Goal: Task Accomplishment & Management: Use online tool/utility

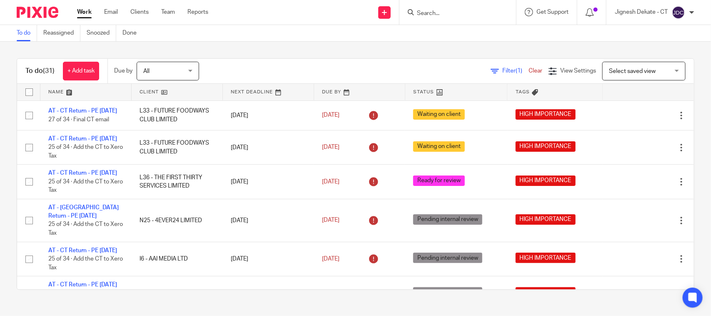
click at [428, 17] on input "Search" at bounding box center [453, 13] width 75 height 7
type input "G"
type input "J45"
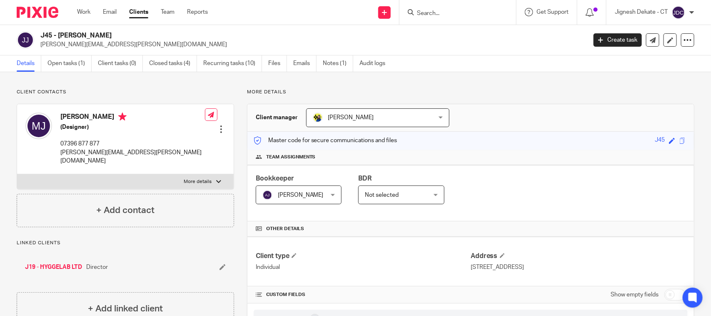
click at [423, 10] on input "Search" at bounding box center [453, 13] width 75 height 7
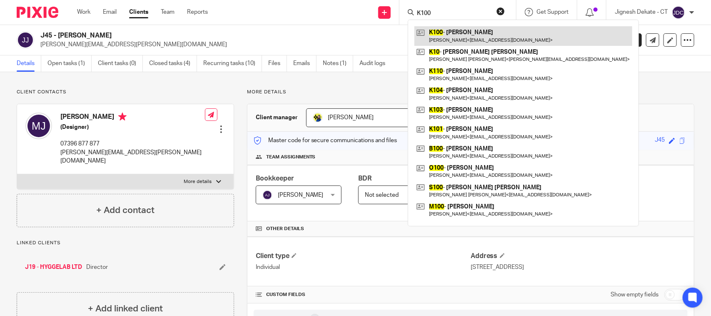
type input "K100"
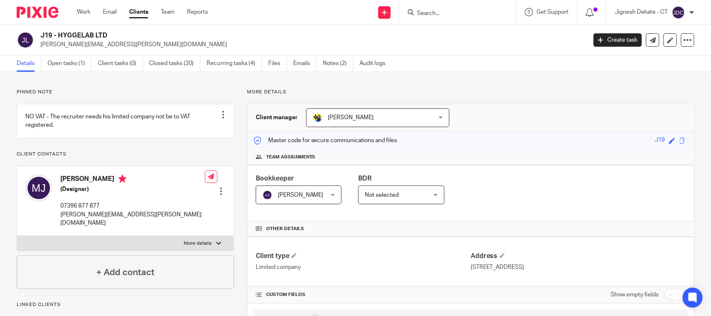
drag, startPoint x: 117, startPoint y: 36, endPoint x: 42, endPoint y: 35, distance: 75.4
click at [42, 35] on h2 "J19 - HYGGELAB LTD" at bounding box center [256, 35] width 432 height 9
copy h2 "J19 - HYGGELAB LTD"
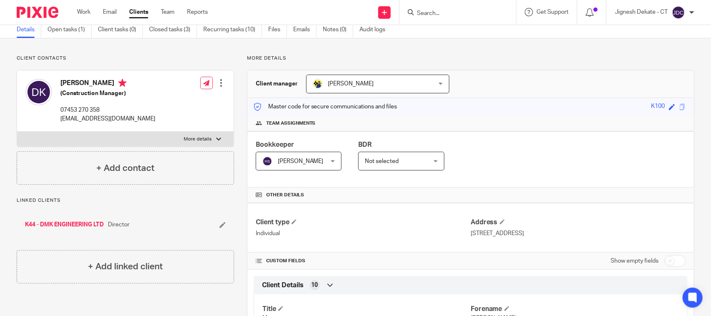
scroll to position [52, 0]
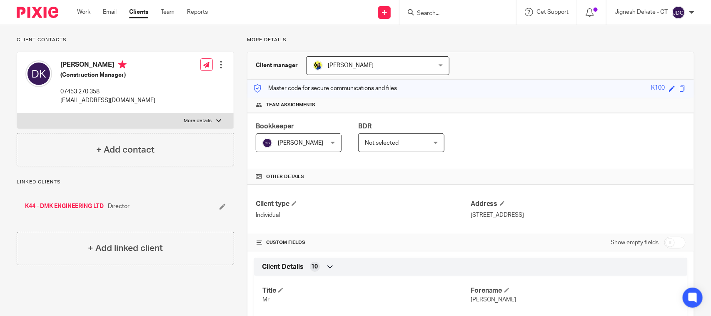
click at [419, 12] on input "Search" at bounding box center [453, 13] width 75 height 7
type input "C81"
click at [449, 37] on link at bounding box center [484, 35] width 141 height 19
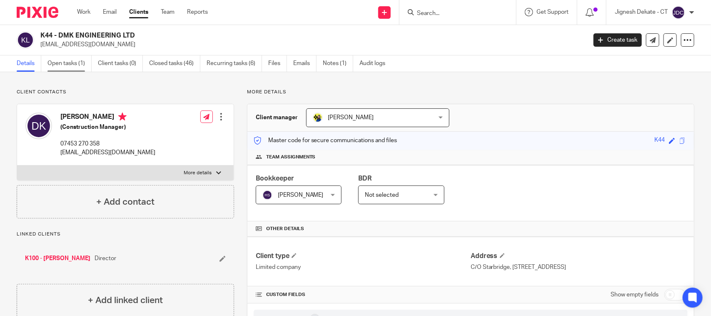
click at [65, 67] on link "Open tasks (1)" at bounding box center [69, 63] width 44 height 16
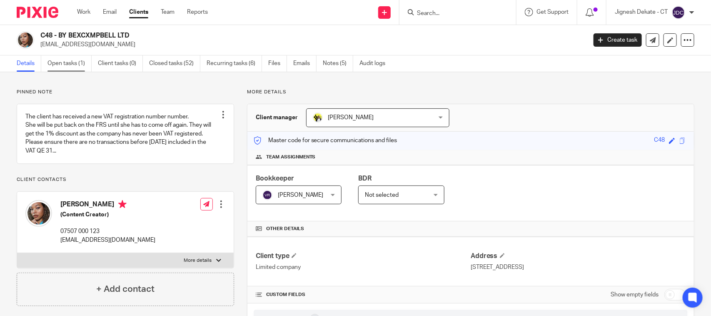
click at [63, 61] on link "Open tasks (1)" at bounding box center [69, 63] width 44 height 16
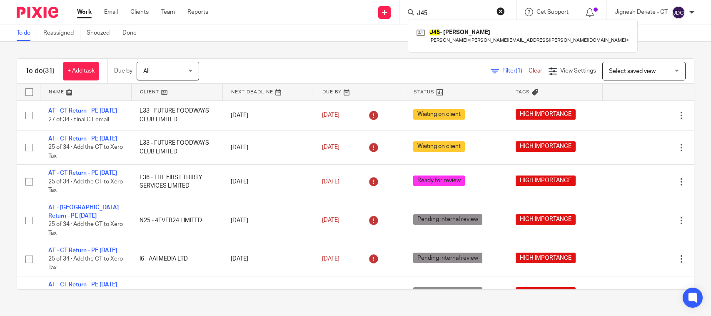
click at [442, 12] on input "J45" at bounding box center [453, 13] width 75 height 7
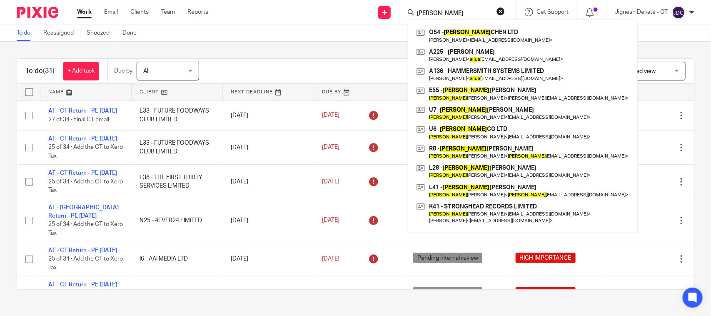
drag, startPoint x: 443, startPoint y: 10, endPoint x: 399, endPoint y: 15, distance: 44.0
click at [399, 15] on div "aliza O54 - ALIZA CHEN LTD Joyce-Anne Oladeji < joyceoladeji1@gmail.com > A225 …" at bounding box center [457, 12] width 117 height 25
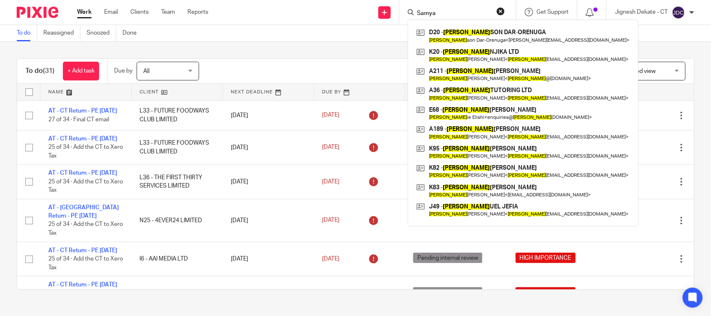
type input "Samya"
click button "submit" at bounding box center [0, 0] width 0 height 0
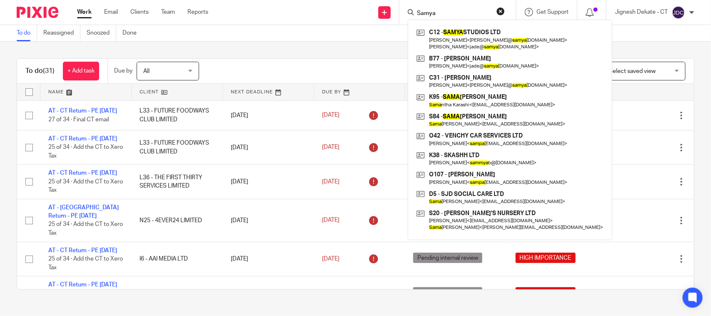
click at [500, 11] on button "reset" at bounding box center [500, 11] width 8 height 8
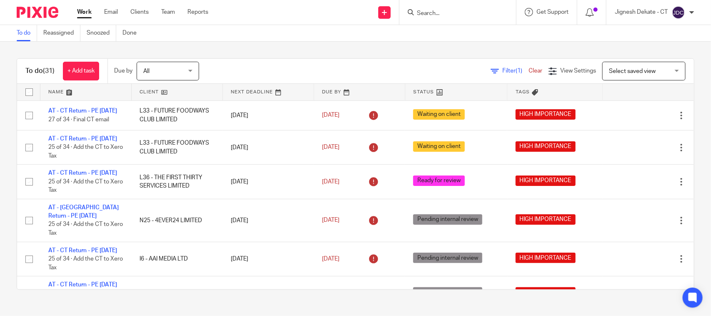
click at [338, 40] on div "To do Reassigned Snoozed Done" at bounding box center [355, 33] width 711 height 17
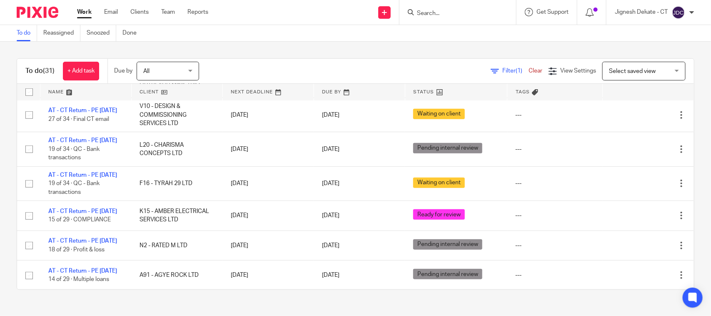
click at [28, 35] on link "To do" at bounding box center [27, 33] width 20 height 16
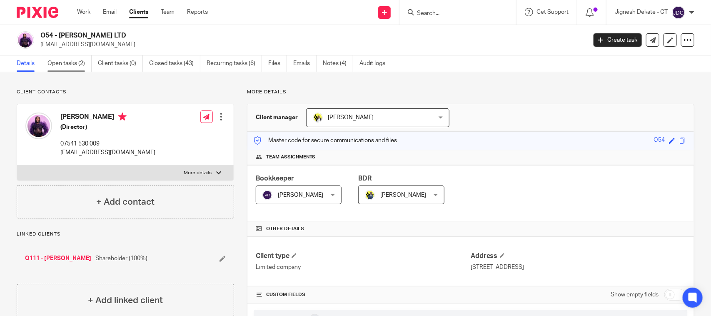
click at [76, 61] on link "Open tasks (2)" at bounding box center [69, 63] width 44 height 16
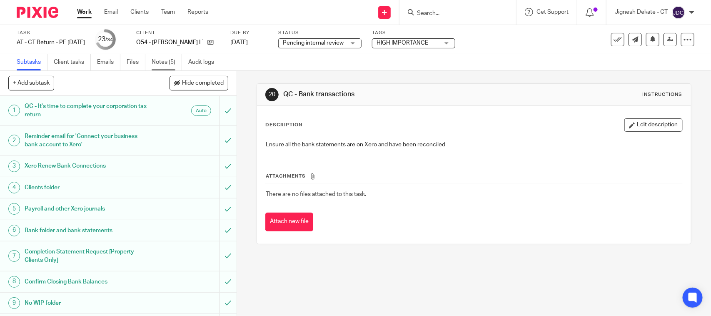
click at [165, 60] on link "Notes (5)" at bounding box center [167, 62] width 30 height 16
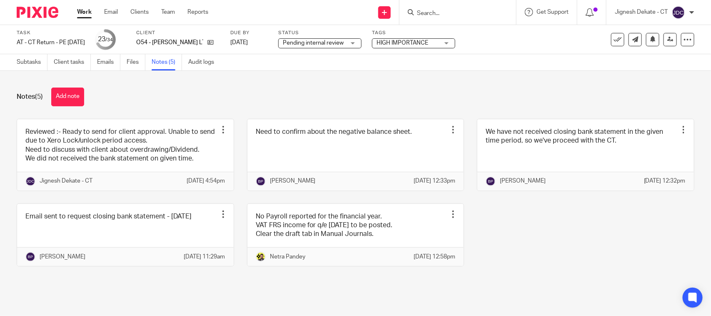
click at [460, 11] on input "Search" at bounding box center [453, 13] width 75 height 7
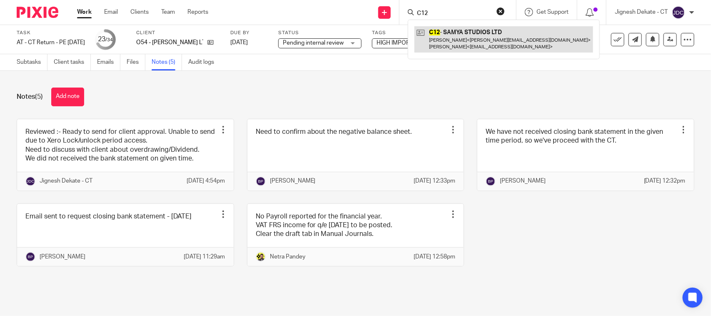
type input "C12"
click at [465, 43] on link at bounding box center [503, 39] width 179 height 26
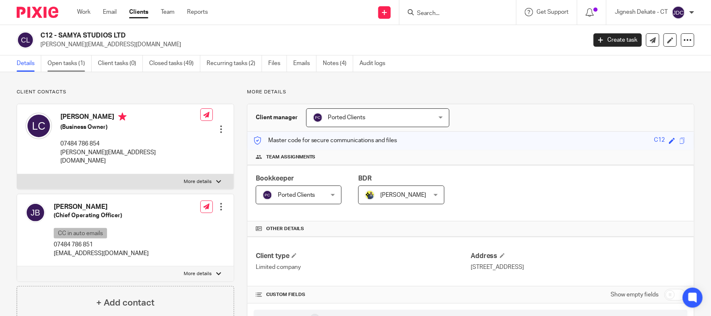
click at [66, 65] on link "Open tasks (1)" at bounding box center [69, 63] width 44 height 16
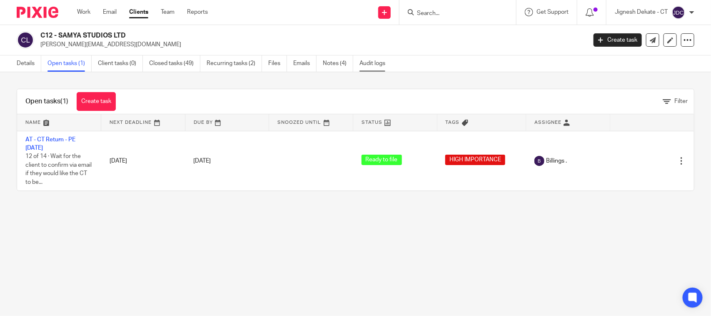
click at [363, 67] on link "Audit logs" at bounding box center [375, 63] width 32 height 16
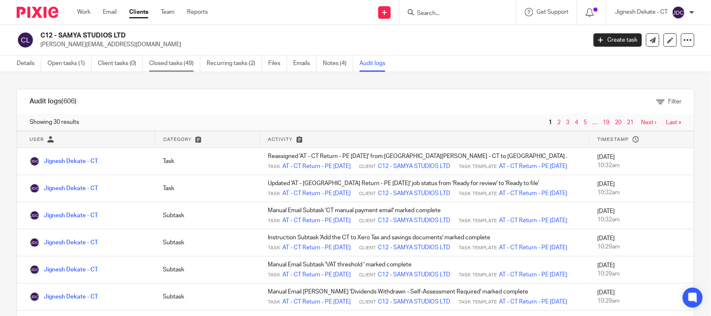
click at [178, 66] on link "Closed tasks (49)" at bounding box center [174, 63] width 51 height 16
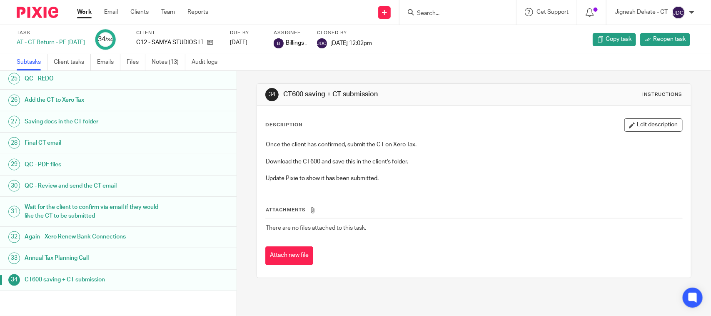
scroll to position [553, 0]
click at [210, 61] on link "Audit logs" at bounding box center [208, 62] width 32 height 16
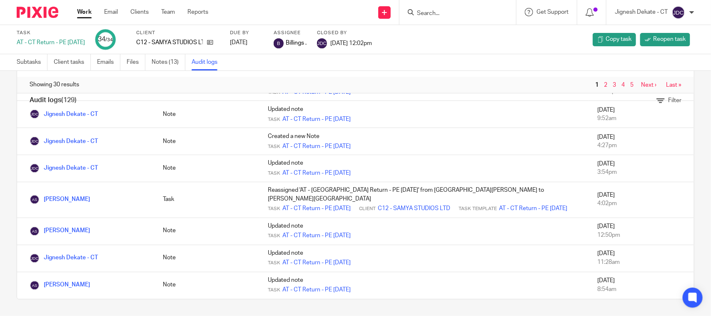
scroll to position [754, 0]
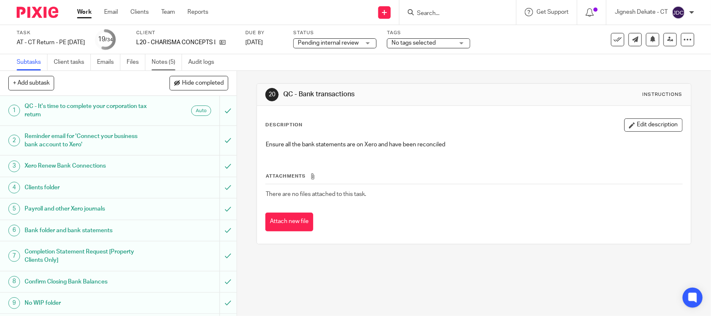
click at [160, 61] on link "Notes (5)" at bounding box center [167, 62] width 30 height 16
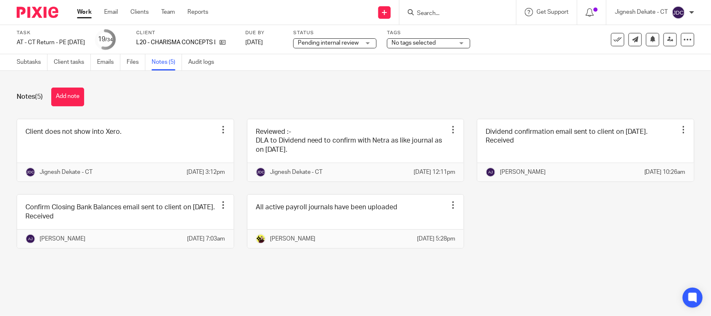
click at [343, 45] on span "Pending internal review" at bounding box center [328, 43] width 61 height 6
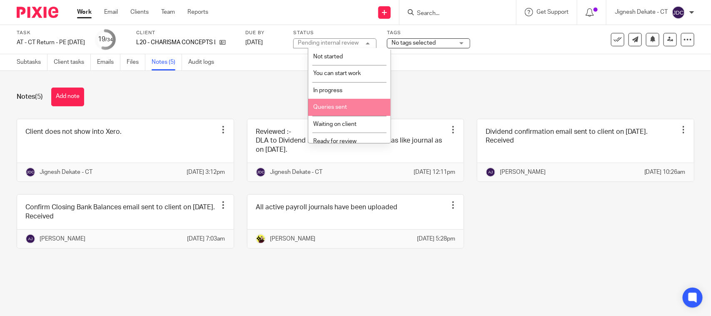
scroll to position [40, 0]
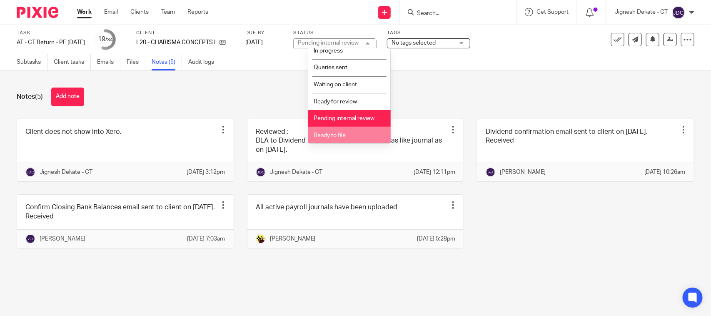
click at [334, 136] on span "Ready to file" at bounding box center [329, 135] width 32 height 6
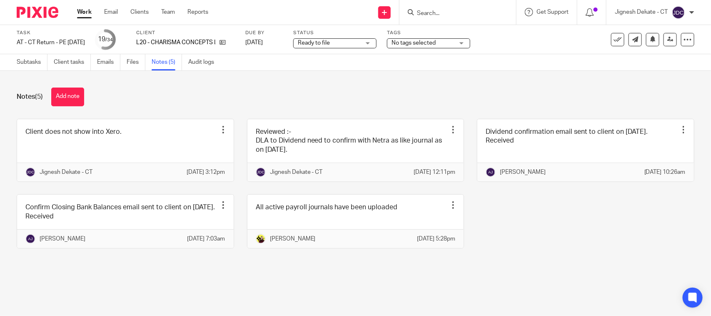
click at [398, 88] on div "Notes (5) Add note" at bounding box center [355, 96] width 677 height 19
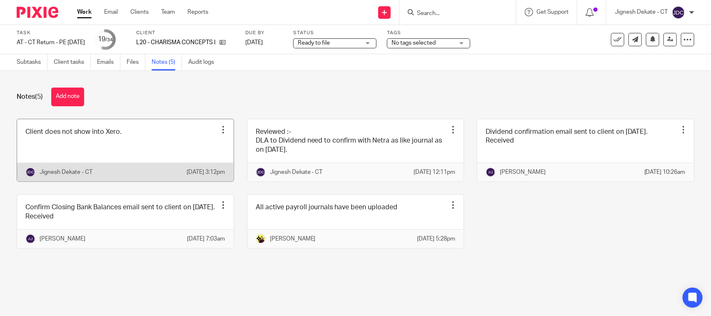
click at [109, 147] on link at bounding box center [125, 150] width 216 height 62
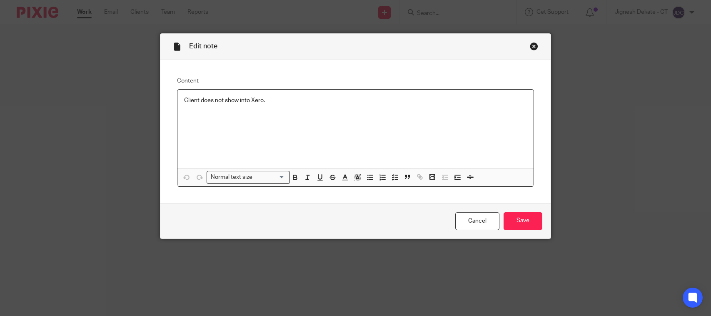
click at [279, 99] on p "Client does not show into Xero." at bounding box center [355, 100] width 343 height 8
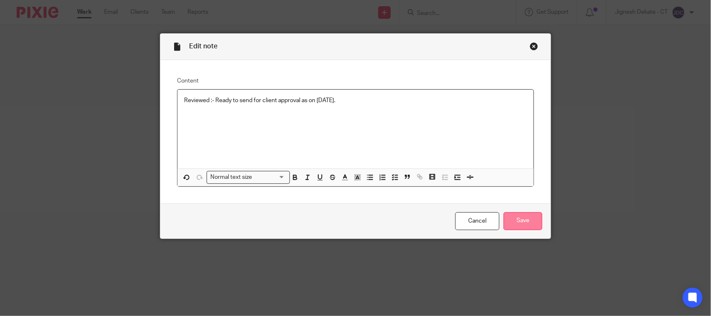
click at [513, 223] on input "Save" at bounding box center [522, 221] width 39 height 18
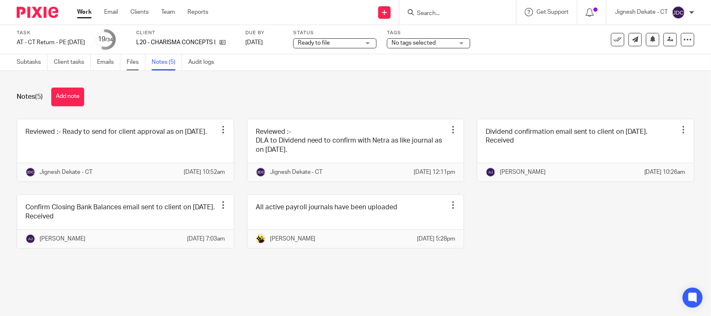
click at [134, 60] on link "Files" at bounding box center [136, 62] width 19 height 16
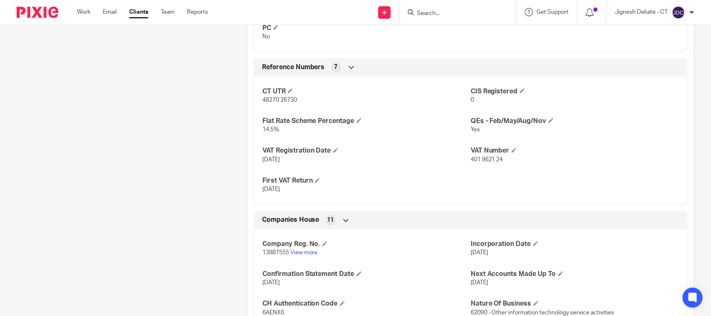
scroll to position [624, 0]
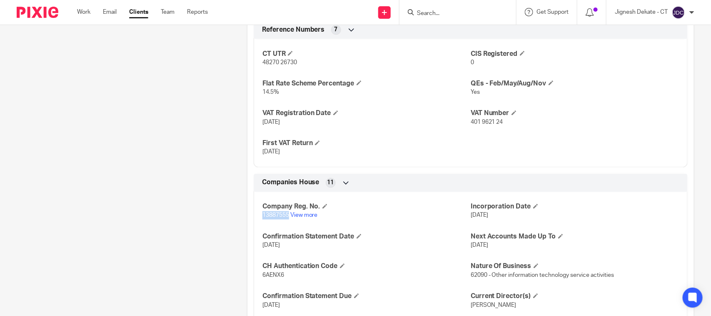
drag, startPoint x: 259, startPoint y: 216, endPoint x: 286, endPoint y: 215, distance: 26.6
click at [286, 215] on span "13887555" at bounding box center [275, 215] width 27 height 6
copy span "13887555"
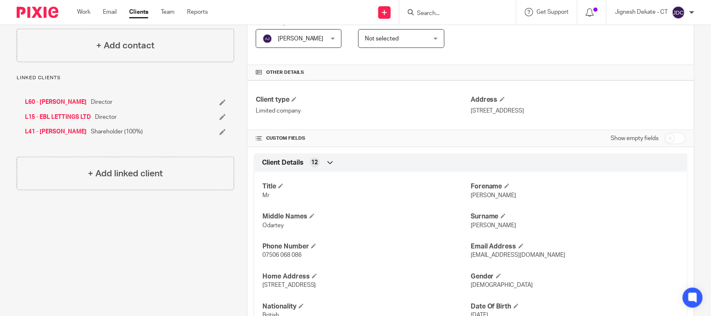
scroll to position [0, 0]
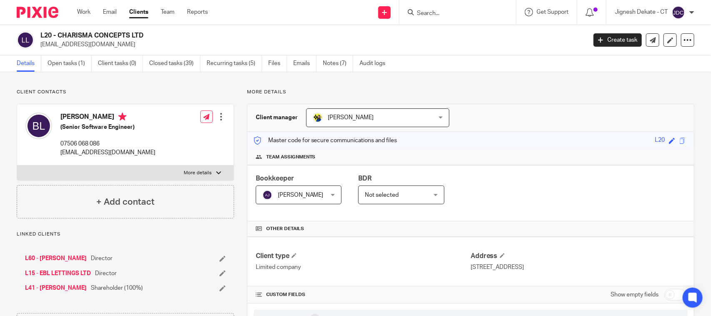
drag, startPoint x: 59, startPoint y: 118, endPoint x: 117, endPoint y: 117, distance: 58.3
click at [117, 117] on div "[PERSON_NAME] (Senior Software Engineer) 07506 068 086 [EMAIL_ADDRESS][DOMAIN_N…" at bounding box center [90, 134] width 130 height 52
copy h4 "[PERSON_NAME]"
click at [147, 93] on p "Client contacts" at bounding box center [125, 92] width 217 height 7
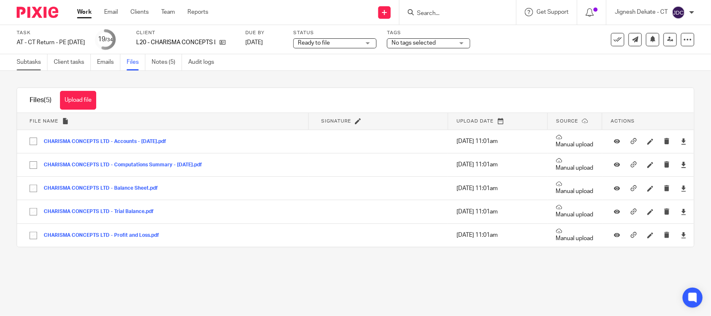
click at [34, 64] on link "Subtasks" at bounding box center [32, 62] width 31 height 16
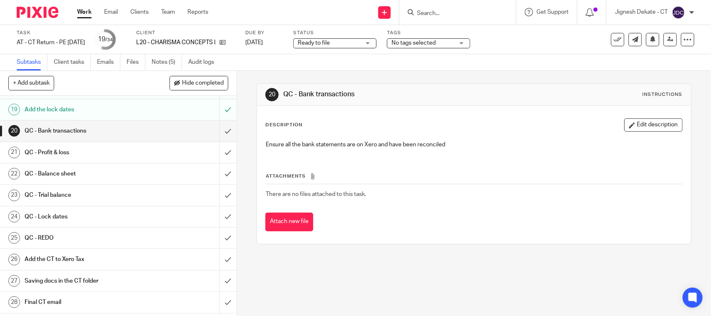
scroll to position [416, 0]
click at [215, 139] on input "submit" at bounding box center [118, 129] width 236 height 21
click at [214, 160] on input "submit" at bounding box center [118, 151] width 236 height 21
click at [220, 181] on input "submit" at bounding box center [118, 172] width 236 height 21
click at [215, 201] on input "submit" at bounding box center [118, 194] width 236 height 21
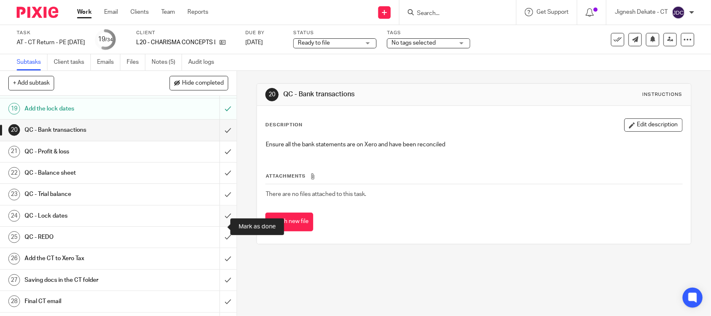
click at [219, 226] on input "submit" at bounding box center [118, 215] width 236 height 21
click at [219, 247] on input "submit" at bounding box center [118, 236] width 236 height 21
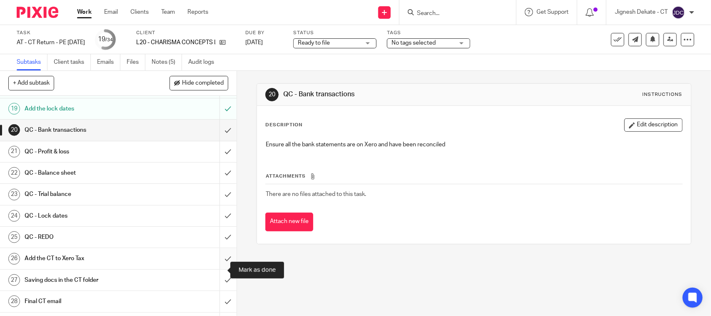
click at [218, 269] on input "submit" at bounding box center [118, 258] width 236 height 21
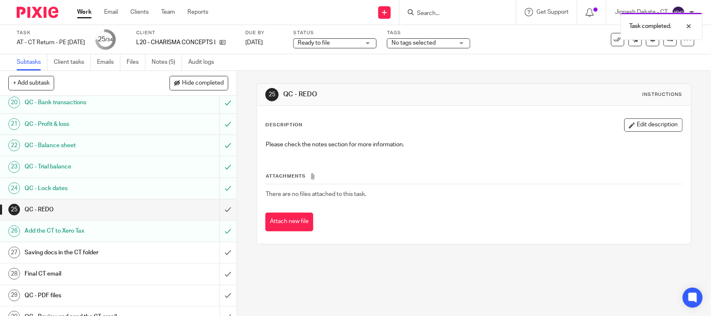
scroll to position [468, 0]
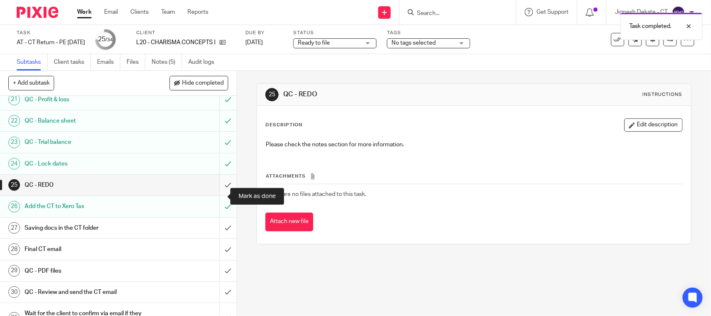
click at [213, 194] on input "submit" at bounding box center [118, 184] width 236 height 21
click at [215, 238] on input "submit" at bounding box center [118, 227] width 236 height 21
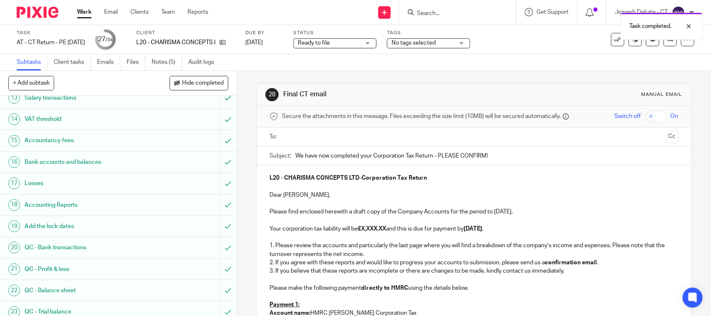
scroll to position [312, 0]
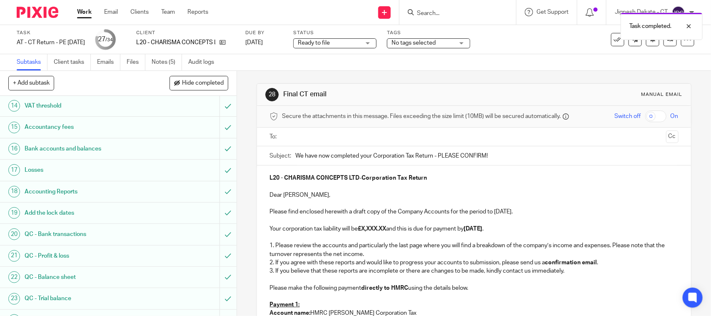
click at [363, 229] on strong "£X,XXX.XX" at bounding box center [372, 229] width 28 height 6
click at [386, 229] on strong "£X,XXX.XX" at bounding box center [372, 229] width 28 height 6
click at [435, 228] on p "Your corporation tax liability will be £0.00 and this is due for payment by 30t…" at bounding box center [473, 228] width 408 height 8
click at [443, 222] on p at bounding box center [473, 220] width 408 height 8
click at [498, 214] on p "Please find enclosed herewith a draft copy of the Company Accounts for the peri…" at bounding box center [473, 211] width 408 height 8
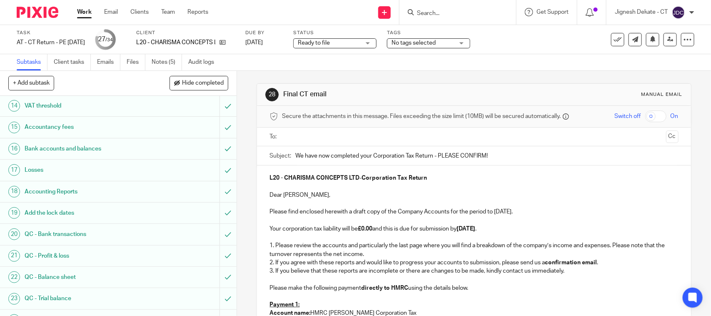
click at [379, 225] on p "Your corporation tax liability will be £0.00 and this is due for submission by …" at bounding box center [473, 228] width 408 height 8
click at [473, 231] on strong "30th November 2025" at bounding box center [465, 229] width 19 height 6
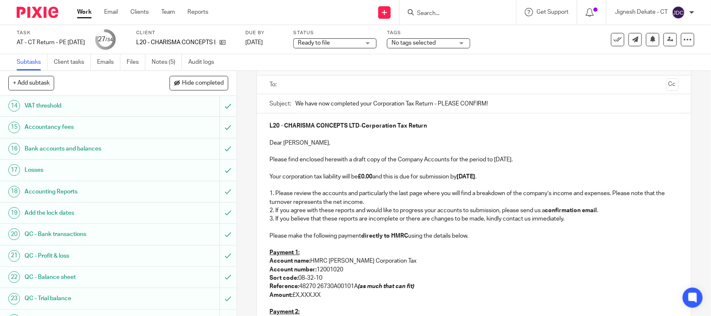
click at [274, 243] on p at bounding box center [473, 244] width 408 height 8
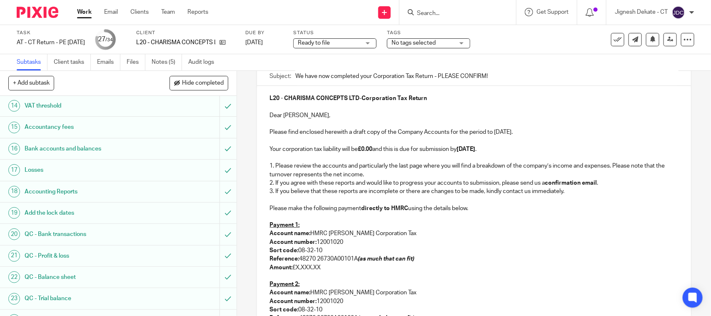
scroll to position [104, 0]
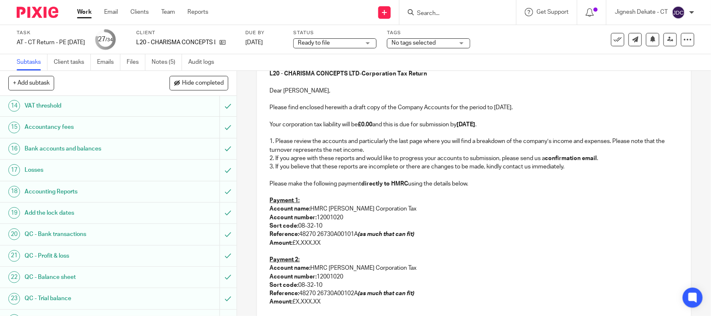
click at [275, 173] on p at bounding box center [473, 175] width 408 height 8
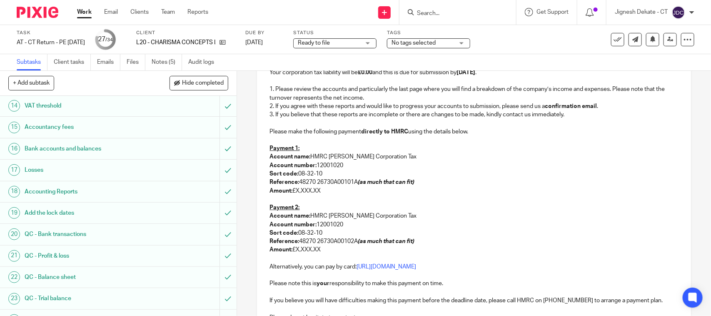
scroll to position [208, 0]
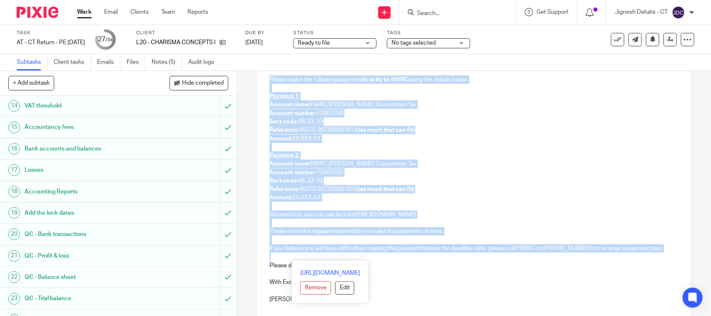
click at [299, 256] on p at bounding box center [473, 256] width 408 height 8
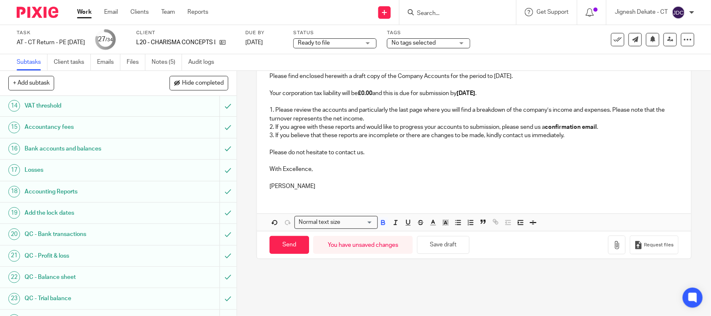
scroll to position [83, 0]
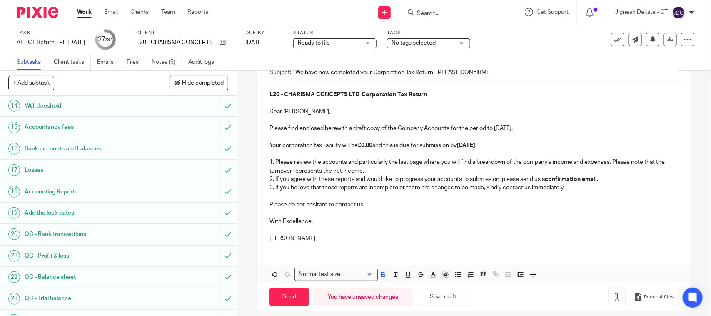
click at [319, 223] on p "With Excellence," at bounding box center [473, 221] width 408 height 8
click at [307, 239] on p "Bobo Lee" at bounding box center [473, 238] width 408 height 8
click at [336, 240] on p "The Accounts Team (CT)" at bounding box center [473, 238] width 408 height 8
click at [323, 228] on p at bounding box center [473, 229] width 408 height 8
click at [344, 236] on p "The Accounts Team (CT)" at bounding box center [473, 238] width 408 height 8
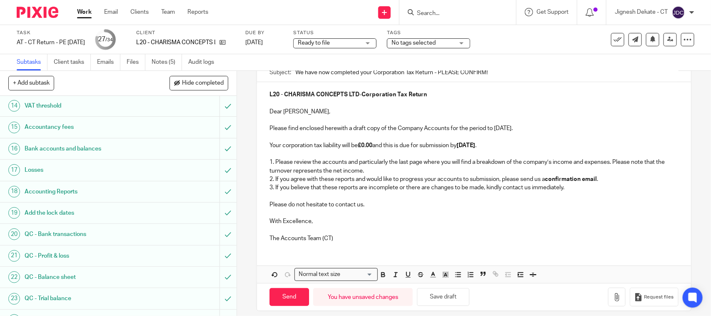
click at [398, 234] on p at bounding box center [473, 229] width 408 height 8
click at [354, 231] on p at bounding box center [473, 229] width 408 height 8
click at [348, 235] on p "The Accounts Team (CT)" at bounding box center [473, 238] width 408 height 8
click at [370, 221] on p "With Excellence," at bounding box center [473, 221] width 408 height 8
click at [348, 211] on p at bounding box center [473, 213] width 408 height 8
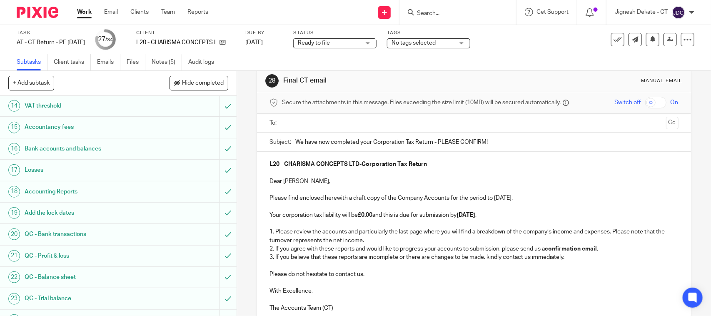
scroll to position [0, 0]
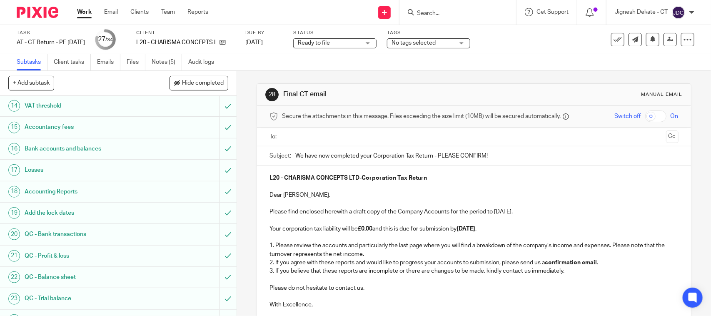
click at [317, 142] on ul at bounding box center [474, 137] width 383 height 14
click at [315, 138] on input "text" at bounding box center [473, 137] width 377 height 10
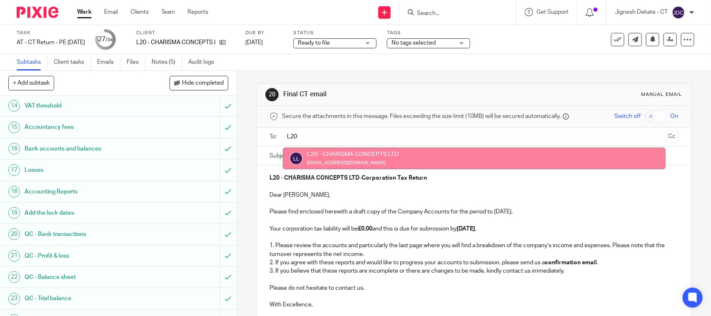
type input "L20"
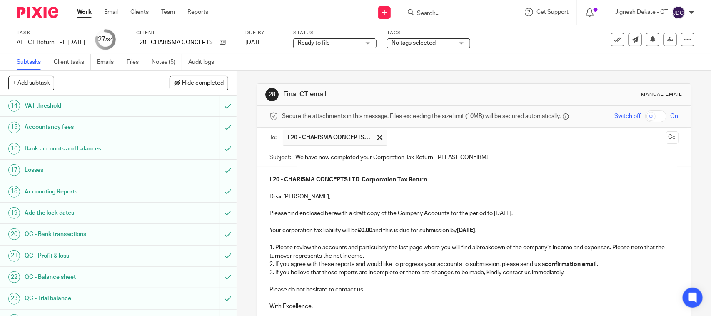
click at [483, 244] on p "1. Please review the accounts and particularly the last page where you will fin…" at bounding box center [473, 251] width 408 height 17
click at [465, 249] on p "1. Please review the accounts and particularly the last page where you will fin…" at bounding box center [473, 251] width 408 height 17
click at [442, 223] on p at bounding box center [473, 222] width 408 height 8
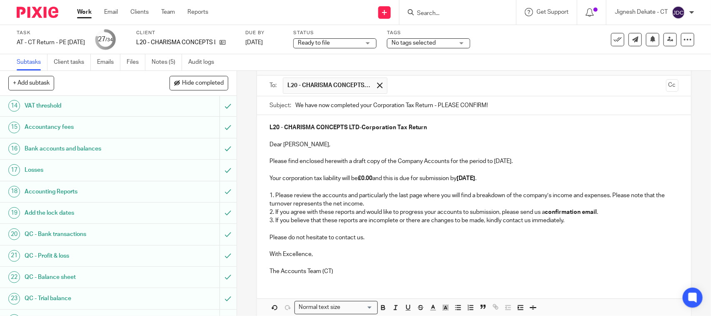
scroll to position [94, 0]
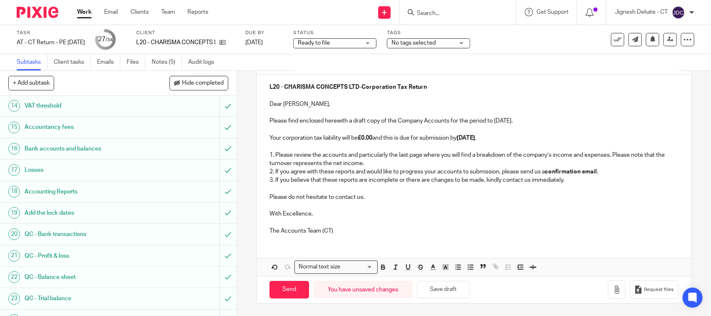
click at [369, 230] on p "The Accounts Team (CT)" at bounding box center [473, 230] width 408 height 8
click at [612, 289] on icon "button" at bounding box center [616, 289] width 8 height 8
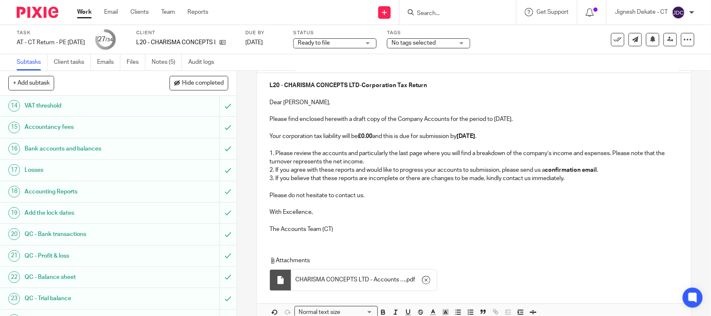
click at [402, 202] on p at bounding box center [473, 203] width 408 height 8
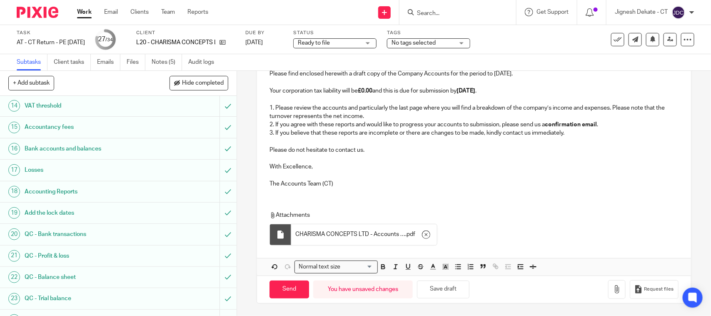
click at [338, 172] on p at bounding box center [473, 175] width 408 height 8
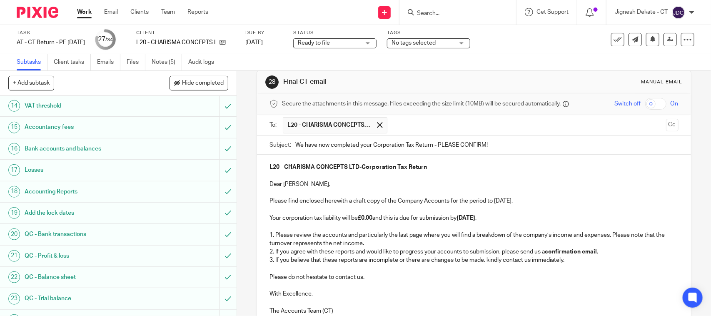
scroll to position [0, 0]
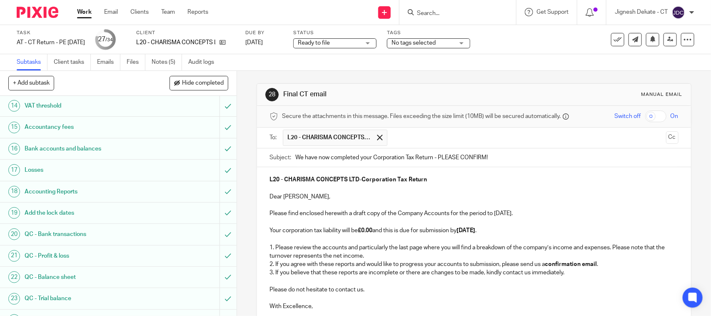
click at [432, 227] on p "Your corporation tax liability will be £0.00 and this is due for submission by …" at bounding box center [473, 230] width 408 height 8
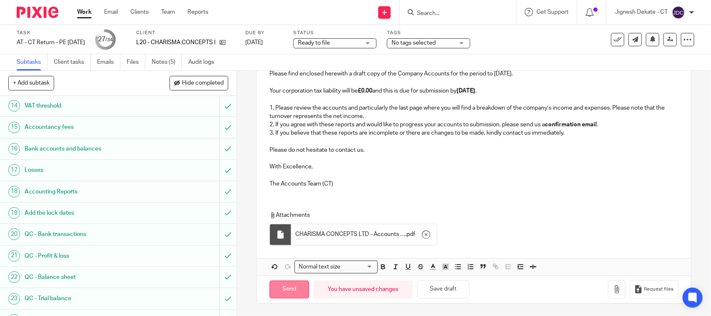
click at [281, 289] on input "Send" at bounding box center [289, 289] width 40 height 18
type input "Sent"
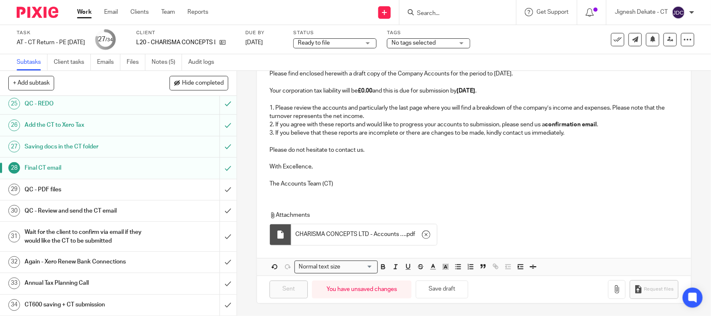
scroll to position [561, 0]
click at [215, 188] on input "submit" at bounding box center [118, 189] width 236 height 21
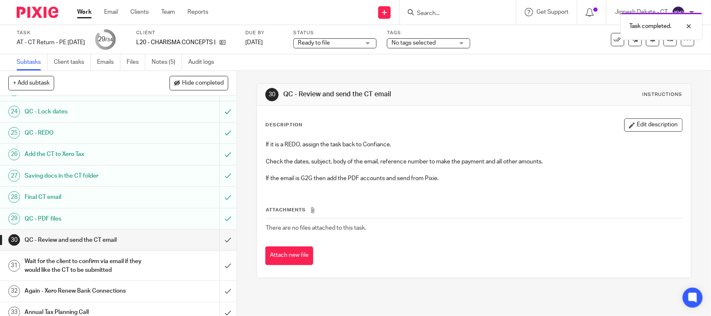
scroll to position [561, 0]
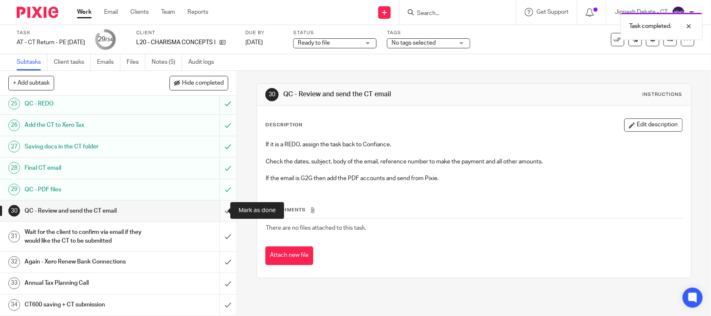
click at [215, 211] on input "submit" at bounding box center [118, 210] width 236 height 21
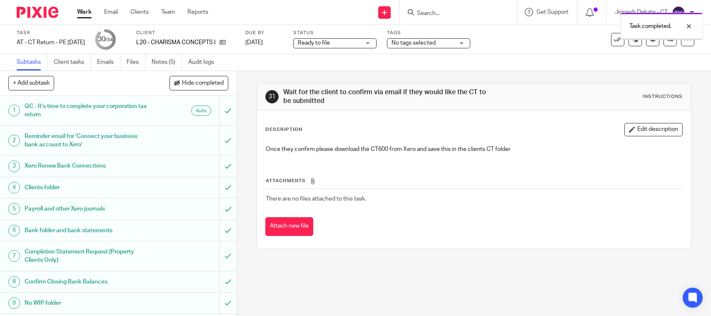
click at [161, 55] on link "Notes (5)" at bounding box center [167, 62] width 30 height 16
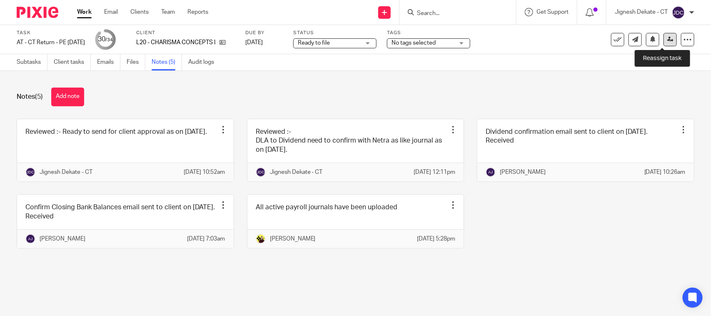
click at [667, 40] on icon at bounding box center [670, 39] width 6 height 6
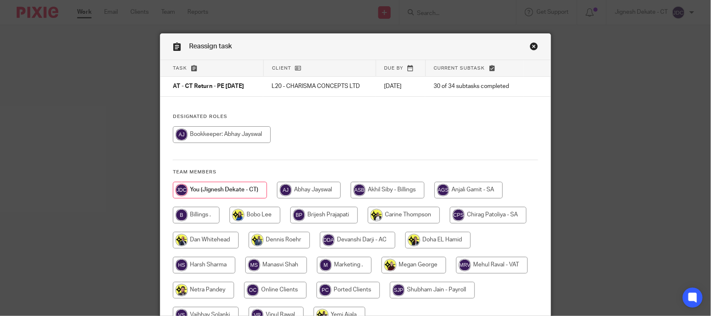
click at [187, 214] on input "radio" at bounding box center [196, 214] width 47 height 17
radio input "true"
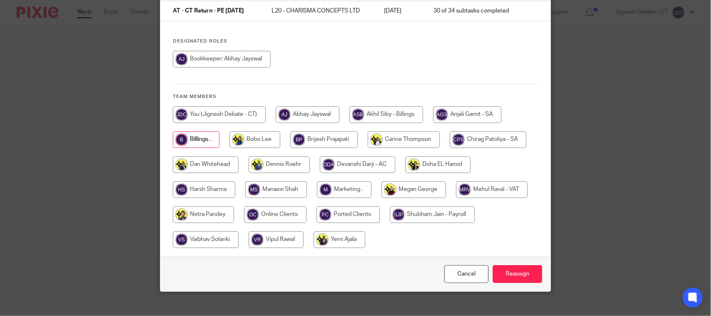
scroll to position [85, 0]
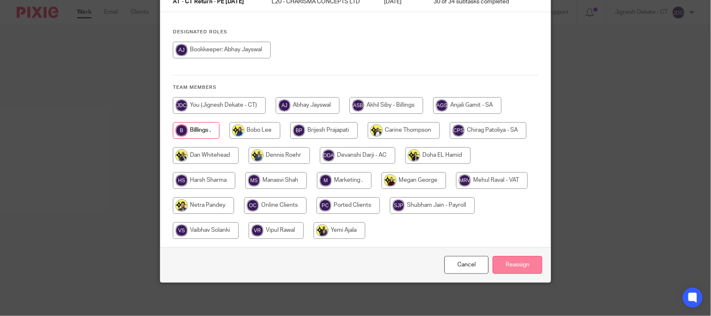
click at [517, 267] on input "Reassign" at bounding box center [518, 265] width 50 height 18
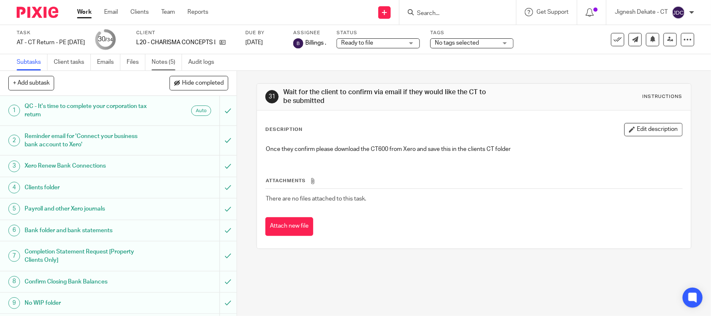
click at [157, 63] on link "Notes (5)" at bounding box center [167, 62] width 30 height 16
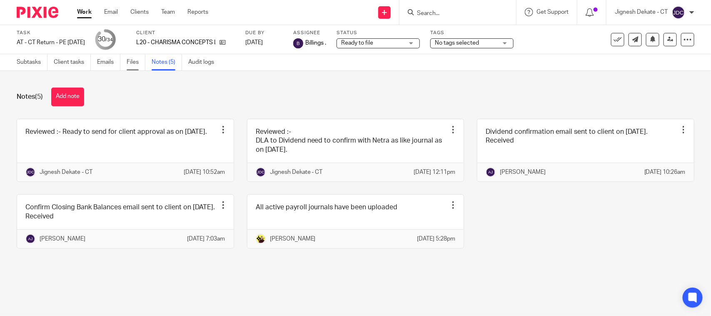
click at [130, 67] on link "Files" at bounding box center [136, 62] width 19 height 16
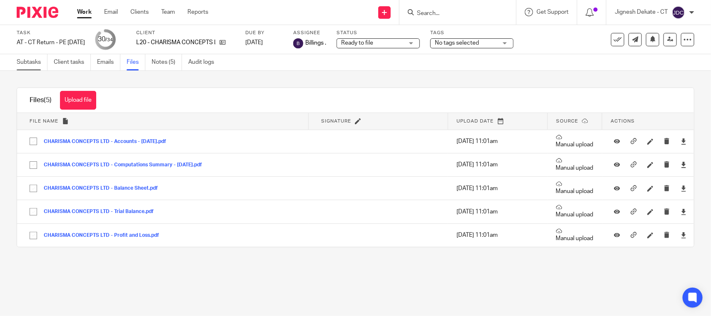
click at [35, 65] on link "Subtasks" at bounding box center [32, 62] width 31 height 16
